Goal: Information Seeking & Learning: Learn about a topic

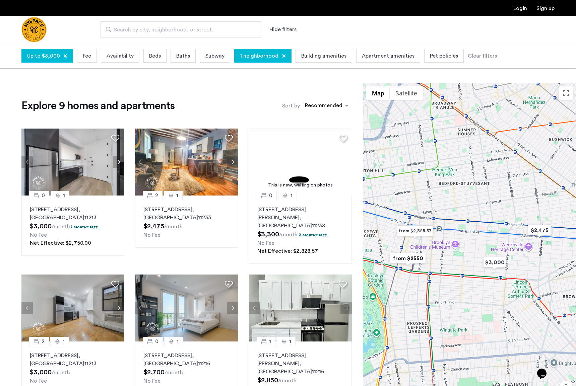
click at [282, 55] on div at bounding box center [284, 56] width 4 height 4
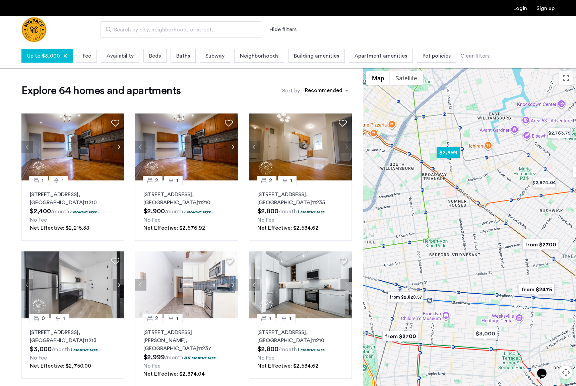
click at [450, 152] on img "$2,999" at bounding box center [448, 152] width 28 height 15
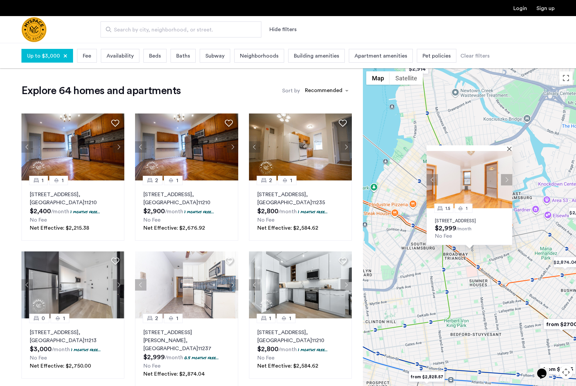
click at [463, 218] on p "[STREET_ADDRESS]" at bounding box center [469, 220] width 69 height 5
click at [463, 146] on button "Close" at bounding box center [510, 148] width 5 height 5
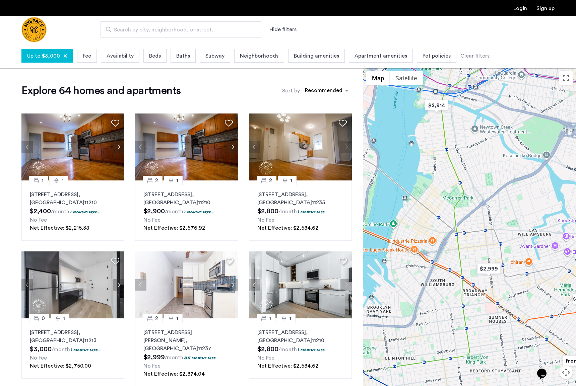
drag, startPoint x: 414, startPoint y: 151, endPoint x: 434, endPoint y: 188, distance: 41.8
click at [434, 189] on div at bounding box center [469, 239] width 213 height 343
click at [441, 107] on img "$2,914" at bounding box center [436, 105] width 28 height 15
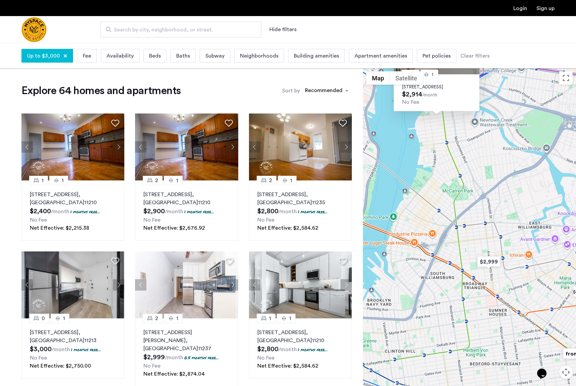
drag, startPoint x: 430, startPoint y: 309, endPoint x: 395, endPoint y: 157, distance: 155.8
click at [395, 157] on div "0 1 [STREET_ADDRESS] $2,914 /month No Fee" at bounding box center [469, 239] width 213 height 343
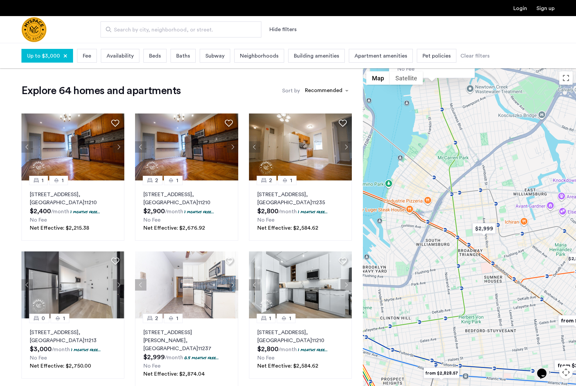
click at [156, 59] on span "Beds" at bounding box center [155, 56] width 12 height 8
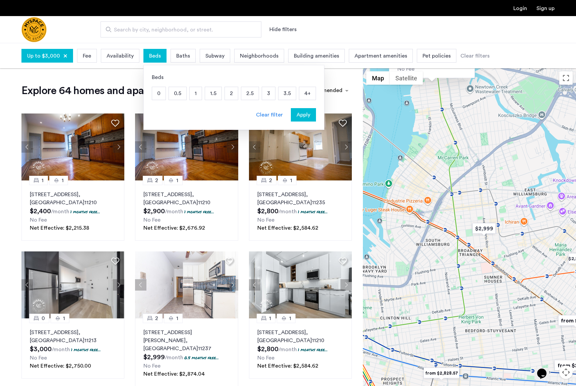
click at [190, 94] on p "1" at bounding box center [196, 93] width 12 height 13
click at [304, 114] on span "Apply" at bounding box center [303, 115] width 14 height 8
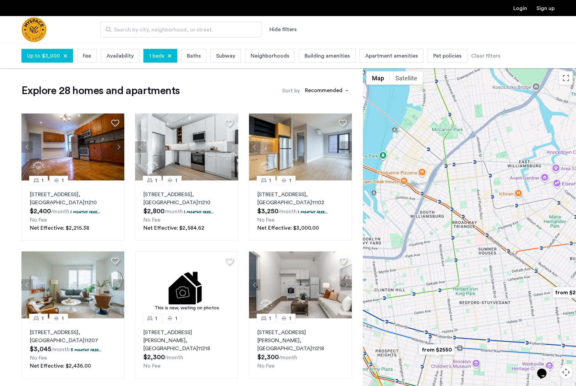
drag, startPoint x: 431, startPoint y: 228, endPoint x: 448, endPoint y: 186, distance: 45.6
click at [448, 186] on div at bounding box center [469, 239] width 213 height 343
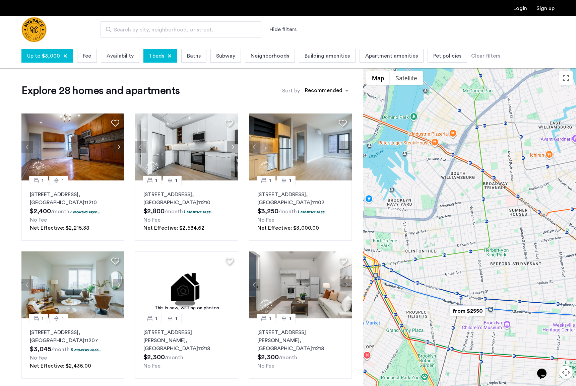
drag, startPoint x: 430, startPoint y: 196, endPoint x: 461, endPoint y: 158, distance: 48.8
click at [461, 158] on div at bounding box center [469, 239] width 213 height 343
click at [463, 311] on img "from $2550" at bounding box center [467, 311] width 41 height 15
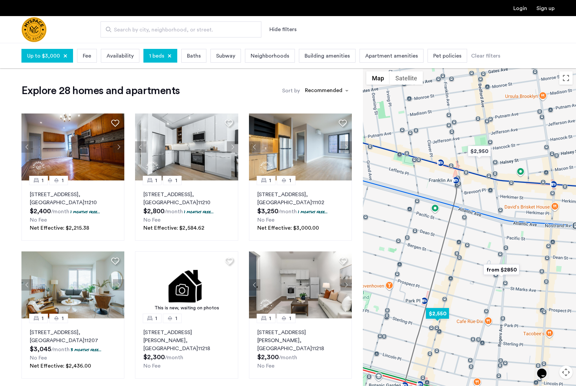
click at [437, 314] on img "$2,550" at bounding box center [437, 313] width 28 height 15
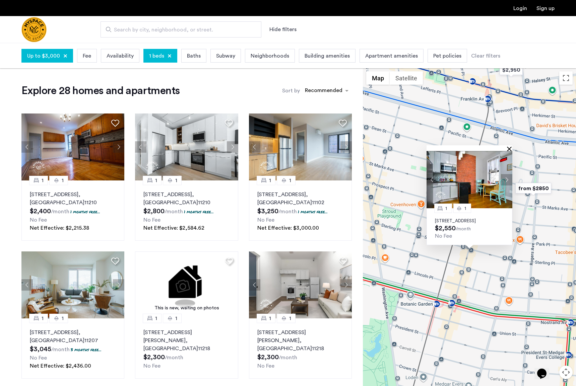
click at [463, 146] on button "Close" at bounding box center [510, 148] width 5 height 5
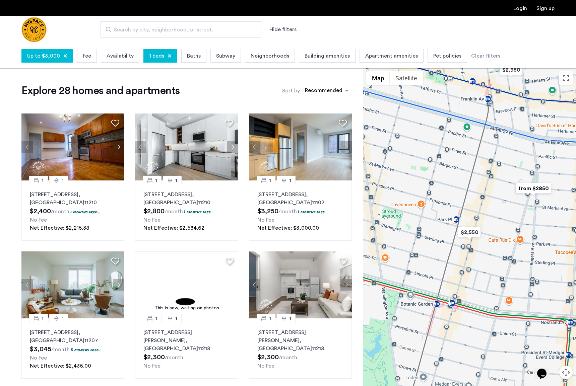
click at [463, 188] on img "from $2850" at bounding box center [533, 188] width 41 height 15
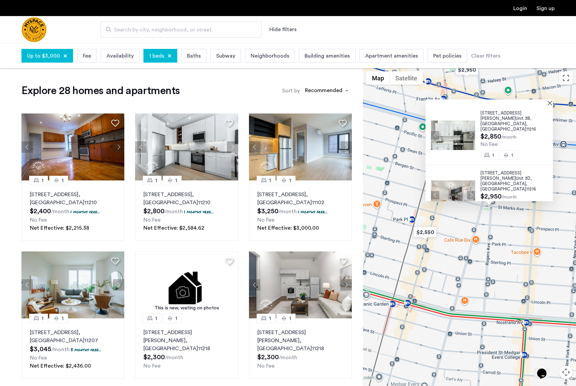
click at [453, 256] on div "[STREET_ADDRESS][PERSON_NAME] $2,850 /month No Fee 1 [GEOGRAPHIC_DATA][STREET_A…" at bounding box center [469, 239] width 213 height 343
click at [463, 100] on div at bounding box center [488, 102] width 127 height 6
click at [463, 102] on div at bounding box center [488, 102] width 127 height 6
click at [463, 104] on button "Close" at bounding box center [551, 102] width 5 height 5
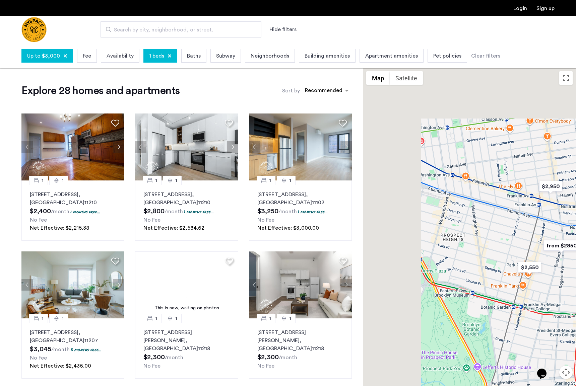
drag, startPoint x: 423, startPoint y: 119, endPoint x: 504, endPoint y: 215, distance: 125.8
click at [463, 215] on div at bounding box center [469, 239] width 213 height 343
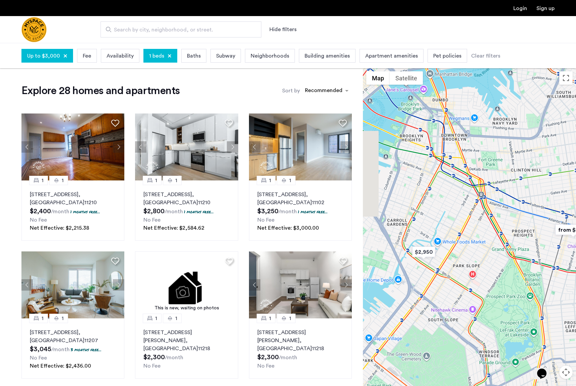
drag, startPoint x: 438, startPoint y: 169, endPoint x: 488, endPoint y: 172, distance: 50.3
click at [463, 172] on div at bounding box center [469, 239] width 213 height 343
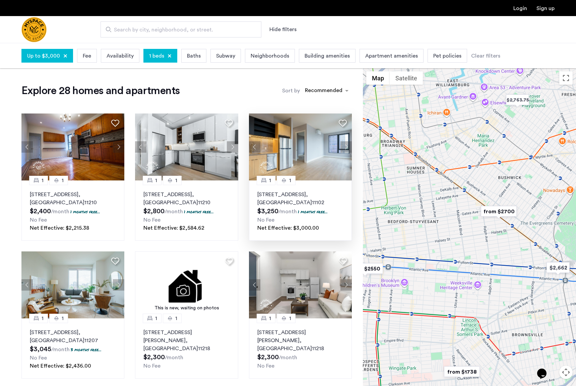
drag, startPoint x: 533, startPoint y: 152, endPoint x: 325, endPoint y: 191, distance: 212.3
click at [325, 191] on div "Explore 28 homes and apartments Sort by Recommended 1 1 [STREET_ADDRESS] $2,400…" at bounding box center [288, 377] width 576 height 619
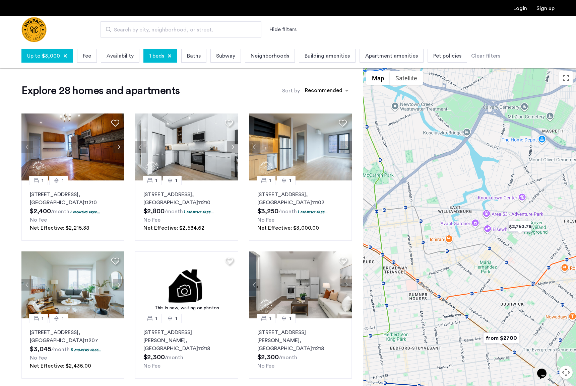
drag, startPoint x: 453, startPoint y: 169, endPoint x: 461, endPoint y: 305, distance: 135.9
click at [461, 305] on div at bounding box center [469, 239] width 213 height 343
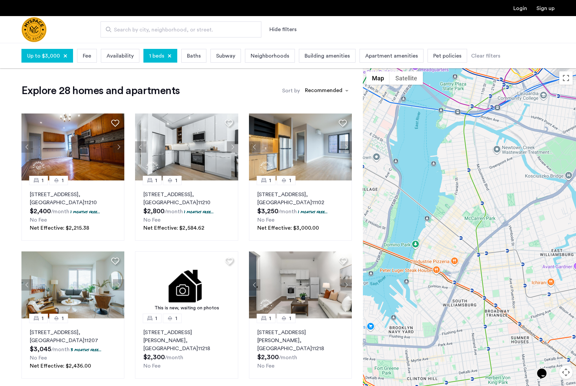
drag, startPoint x: 418, startPoint y: 231, endPoint x: 521, endPoint y: 268, distance: 108.9
click at [463, 268] on div at bounding box center [469, 239] width 213 height 343
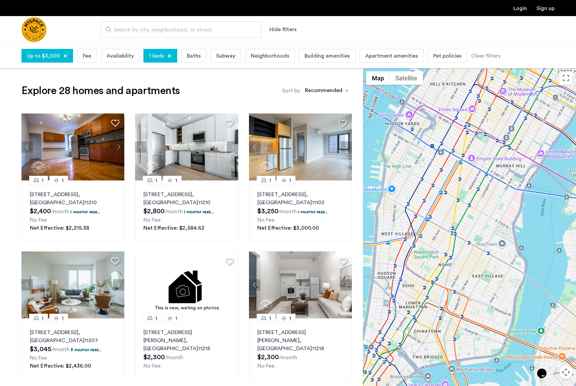
drag, startPoint x: 422, startPoint y: 218, endPoint x: 549, endPoint y: 305, distance: 153.8
click at [463, 305] on div at bounding box center [469, 239] width 213 height 343
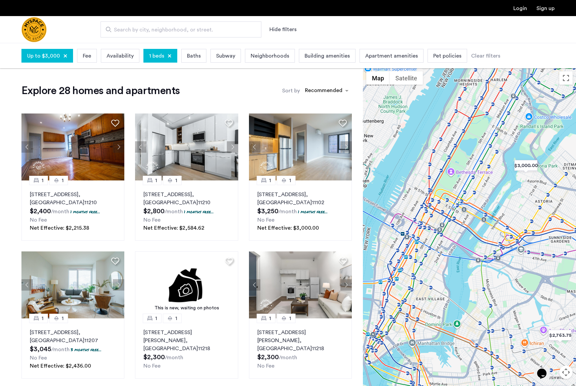
drag, startPoint x: 494, startPoint y: 231, endPoint x: 444, endPoint y: 261, distance: 58.4
click at [444, 261] on div at bounding box center [469, 239] width 213 height 343
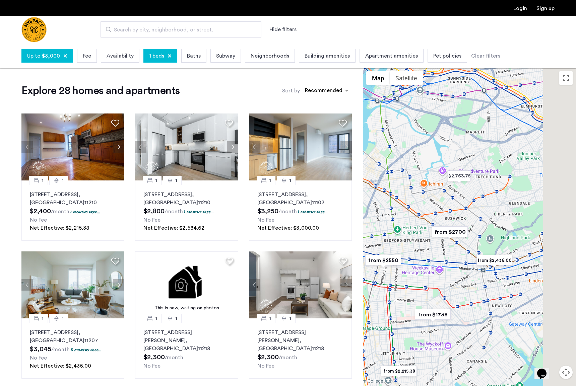
drag, startPoint x: 507, startPoint y: 284, endPoint x: 405, endPoint y: 114, distance: 198.6
click at [405, 114] on div at bounding box center [469, 239] width 213 height 343
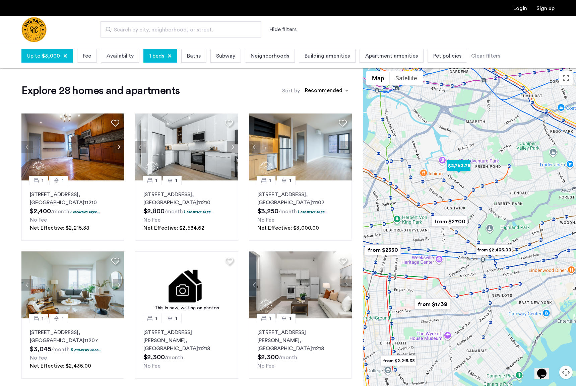
click at [458, 164] on img "$2,763.75" at bounding box center [459, 165] width 28 height 15
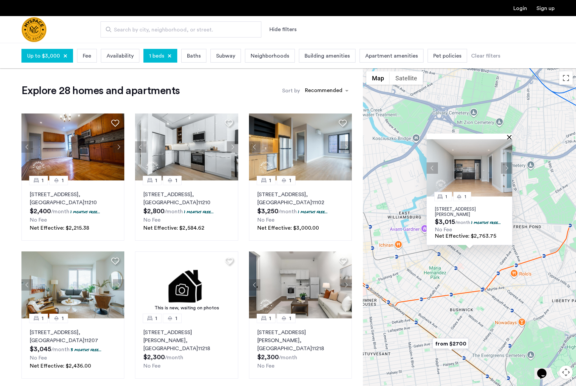
click at [463, 135] on button "Close" at bounding box center [510, 137] width 5 height 5
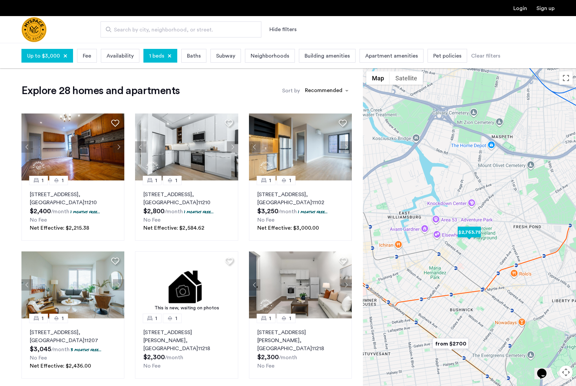
click at [463, 230] on img "$2,763.75" at bounding box center [469, 232] width 28 height 15
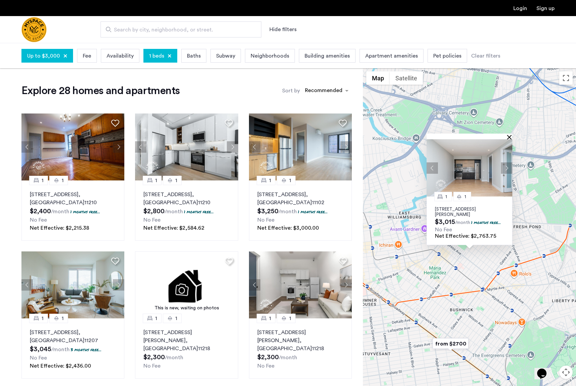
click at [463, 136] on button "Close" at bounding box center [510, 137] width 5 height 5
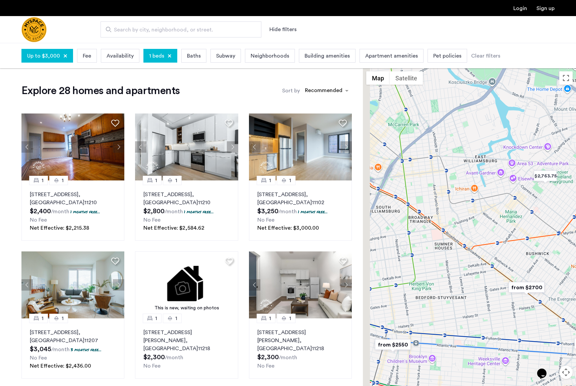
drag, startPoint x: 415, startPoint y: 288, endPoint x: 497, endPoint y: 228, distance: 101.9
click at [463, 228] on div at bounding box center [469, 239] width 213 height 343
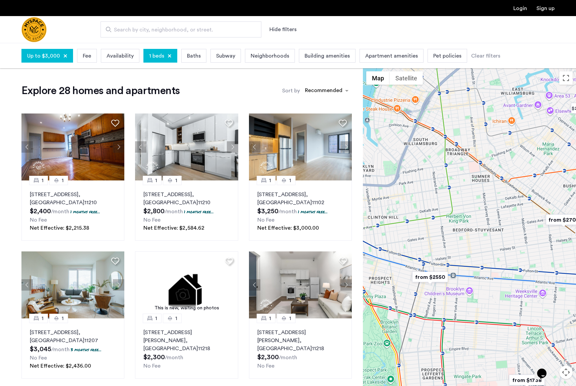
drag, startPoint x: 430, startPoint y: 273, endPoint x: 462, endPoint y: 207, distance: 72.7
click at [462, 207] on div at bounding box center [469, 239] width 213 height 343
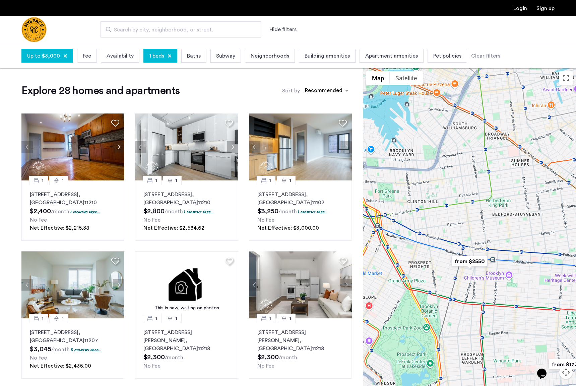
drag, startPoint x: 427, startPoint y: 249, endPoint x: 468, endPoint y: 232, distance: 43.6
click at [463, 232] on div at bounding box center [469, 239] width 213 height 343
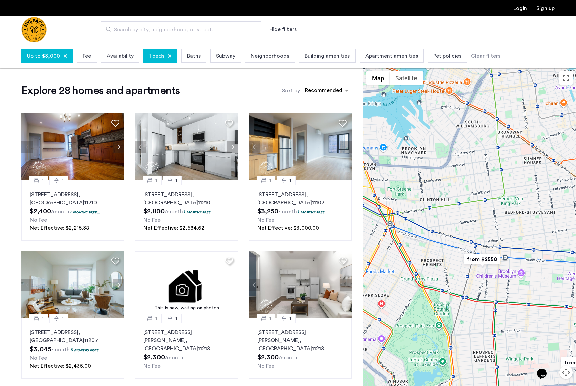
click at [463, 260] on img "from $2550" at bounding box center [481, 259] width 41 height 15
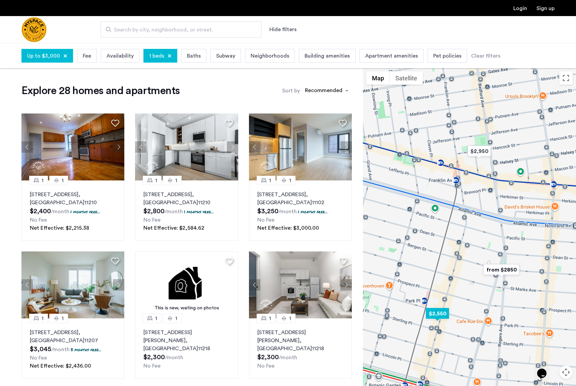
click at [437, 316] on img "$2,550" at bounding box center [437, 313] width 28 height 15
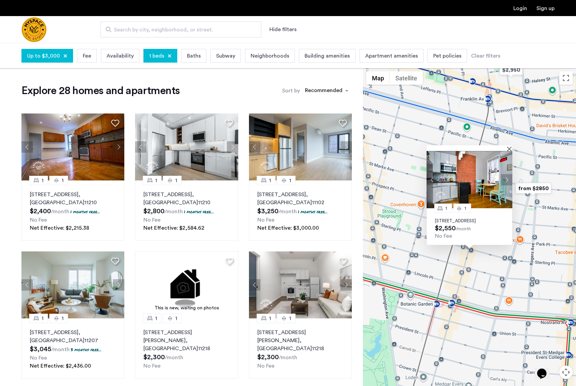
click at [455, 300] on div "1 [GEOGRAPHIC_DATA][STREET_ADDRESS] $2,550 /month No Fee" at bounding box center [469, 239] width 213 height 343
click at [463, 151] on img at bounding box center [469, 179] width 86 height 57
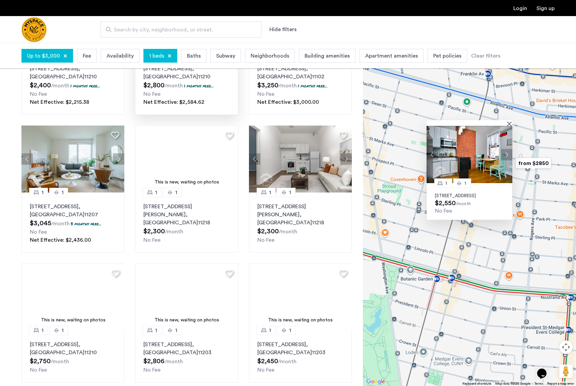
scroll to position [140, 0]
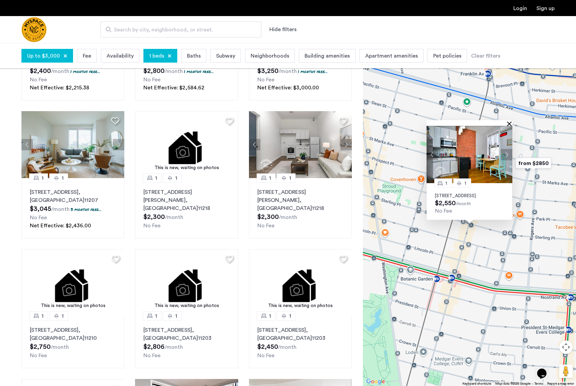
click at [463, 121] on button "Close" at bounding box center [510, 123] width 5 height 5
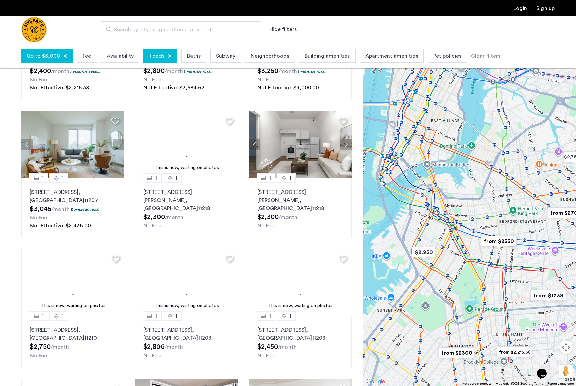
drag, startPoint x: 421, startPoint y: 126, endPoint x: 462, endPoint y: 240, distance: 121.0
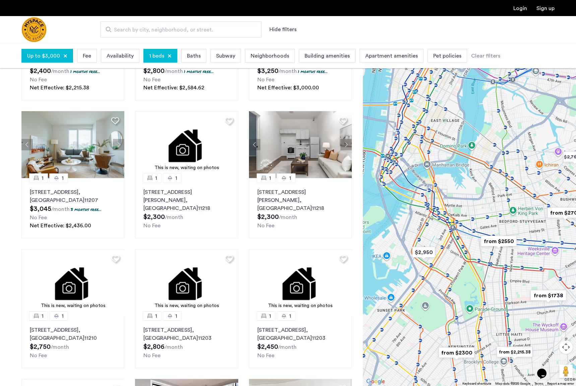
click at [462, 240] on div at bounding box center [469, 214] width 213 height 343
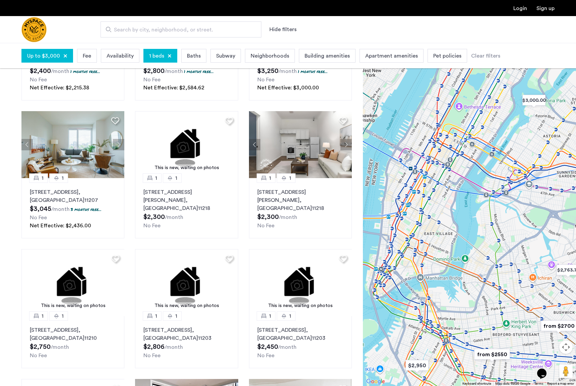
drag, startPoint x: 472, startPoint y: 191, endPoint x: 466, endPoint y: 307, distance: 116.8
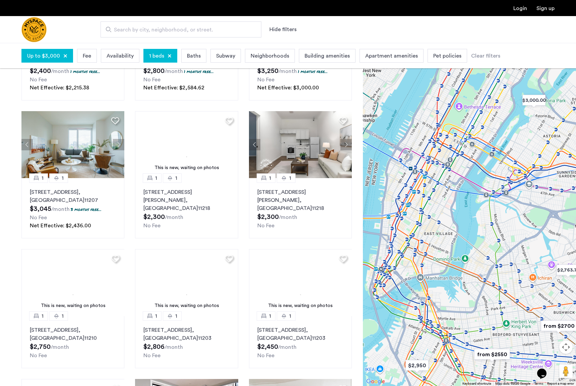
click at [463, 307] on div at bounding box center [469, 214] width 213 height 343
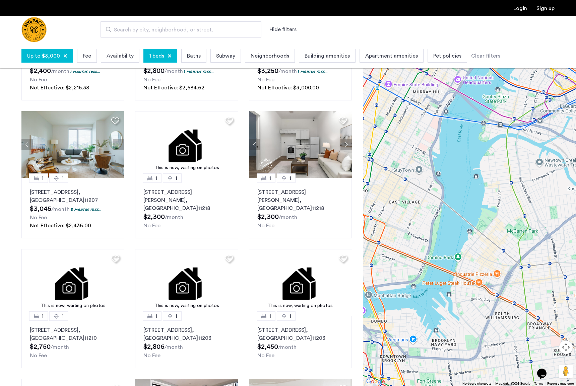
drag, startPoint x: 441, startPoint y: 233, endPoint x: 478, endPoint y: 242, distance: 38.1
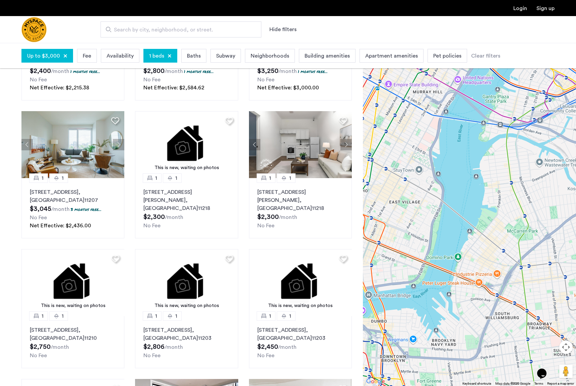
click at [463, 242] on div at bounding box center [469, 214] width 213 height 343
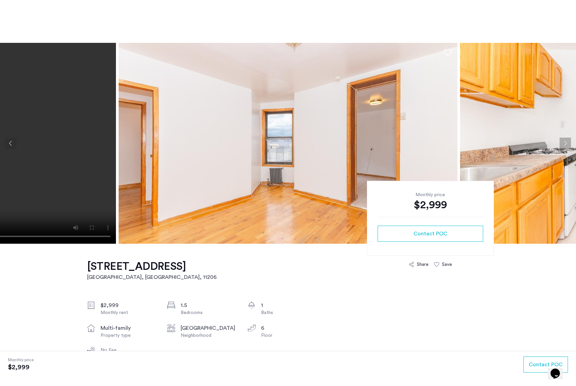
click at [566, 140] on button "Next apartment" at bounding box center [564, 143] width 11 height 11
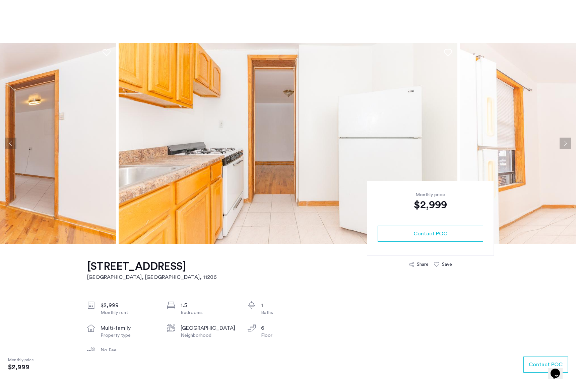
click at [566, 140] on button "Next apartment" at bounding box center [564, 143] width 11 height 11
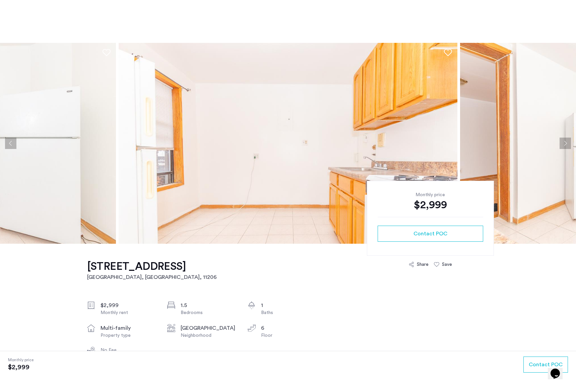
click at [566, 140] on button "Next apartment" at bounding box center [564, 143] width 11 height 11
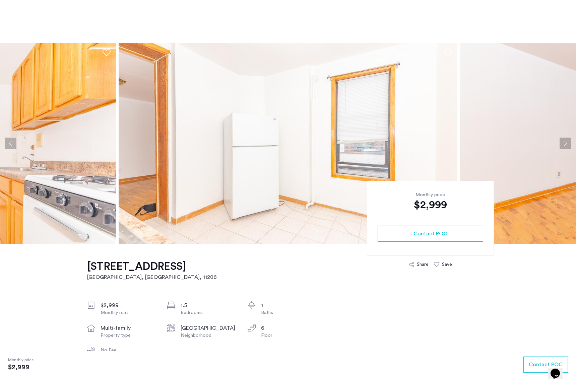
click at [566, 140] on button "Next apartment" at bounding box center [564, 143] width 11 height 11
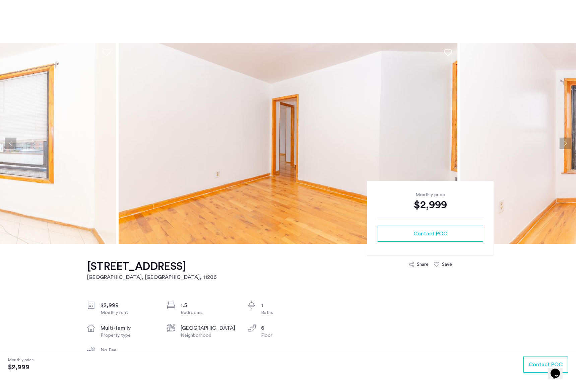
click at [566, 140] on button "Next apartment" at bounding box center [564, 143] width 11 height 11
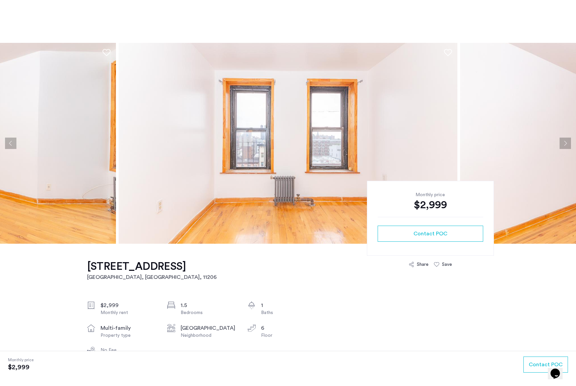
click at [568, 146] on button "Next apartment" at bounding box center [564, 143] width 11 height 11
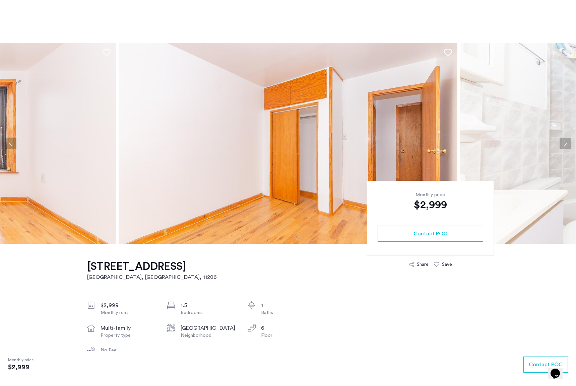
click at [568, 146] on button "Next apartment" at bounding box center [564, 143] width 11 height 11
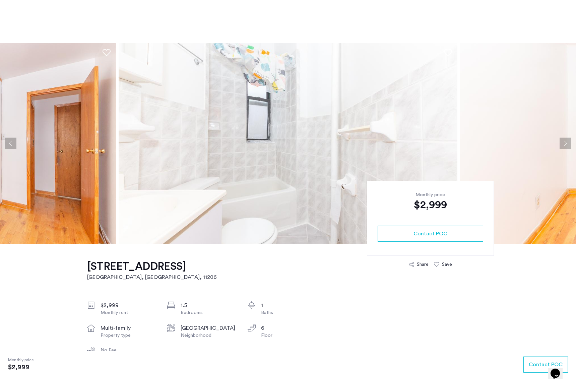
click at [567, 146] on button "Next apartment" at bounding box center [564, 143] width 11 height 11
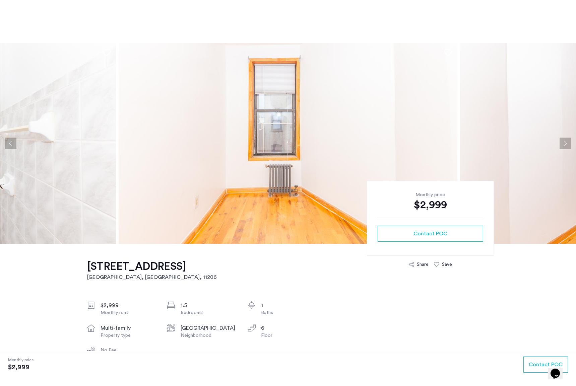
click at [567, 146] on button "Next apartment" at bounding box center [564, 143] width 11 height 11
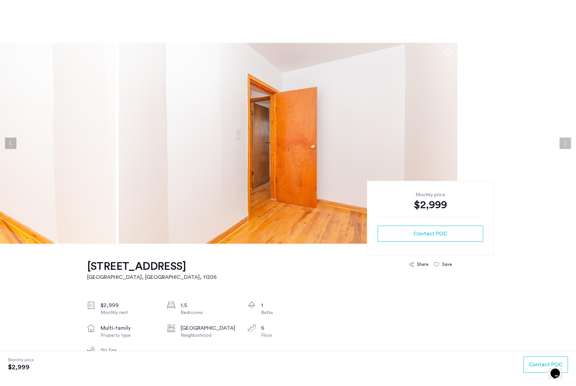
click at [567, 146] on button "Next apartment" at bounding box center [564, 143] width 11 height 11
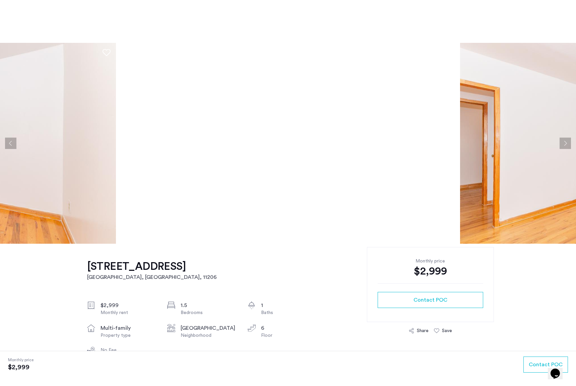
click at [567, 146] on button "Next apartment" at bounding box center [564, 143] width 11 height 11
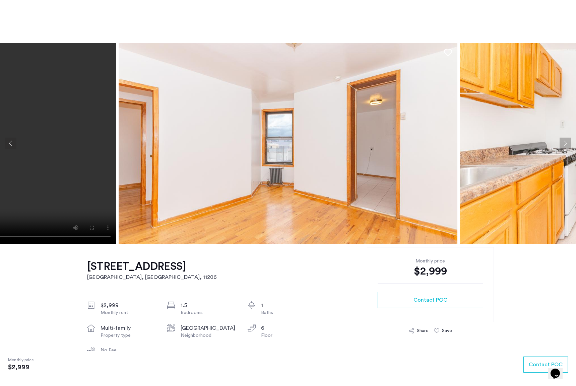
click at [565, 143] on button "Next apartment" at bounding box center [564, 143] width 11 height 11
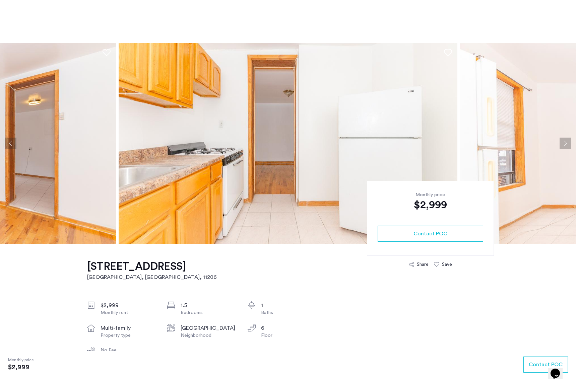
click at [565, 143] on button "Next apartment" at bounding box center [564, 143] width 11 height 11
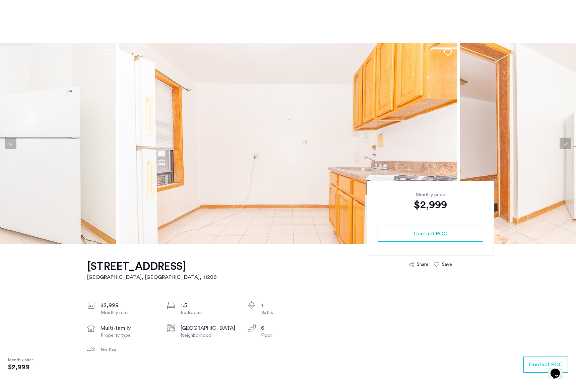
click at [565, 143] on button "Next apartment" at bounding box center [564, 143] width 11 height 11
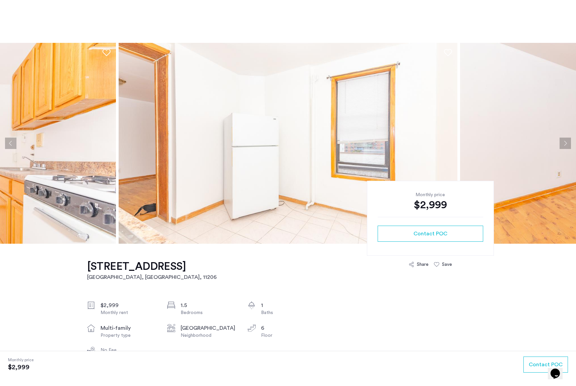
click at [565, 143] on button "Next apartment" at bounding box center [564, 143] width 11 height 11
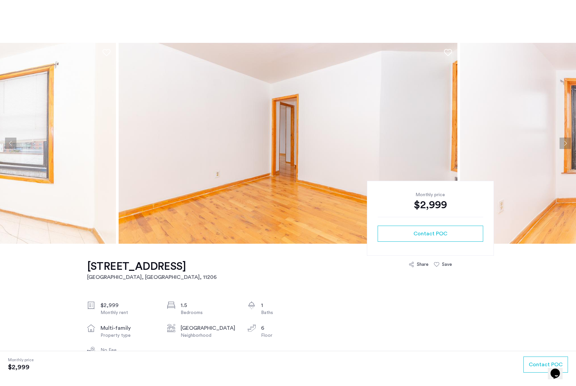
click at [565, 143] on button "Next apartment" at bounding box center [564, 143] width 11 height 11
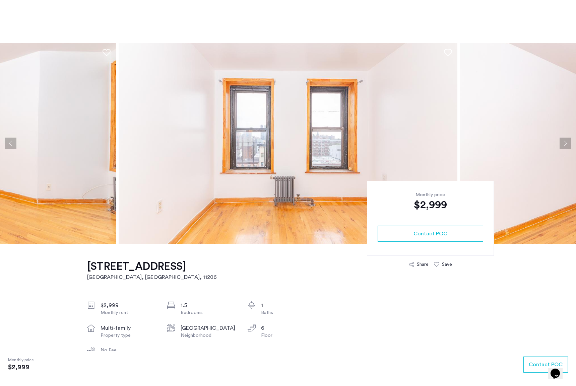
click at [565, 143] on button "Next apartment" at bounding box center [564, 143] width 11 height 11
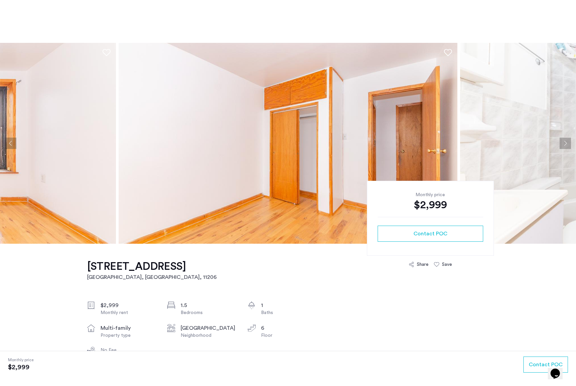
click at [565, 143] on button "Next apartment" at bounding box center [564, 143] width 11 height 11
